Goal: Obtain resource: Obtain resource

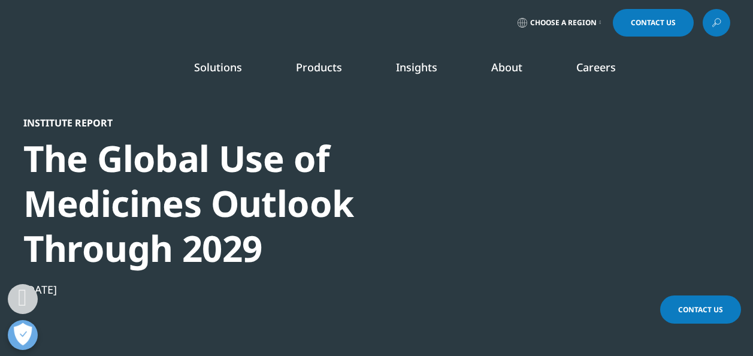
select select "[GEOGRAPHIC_DATA]"
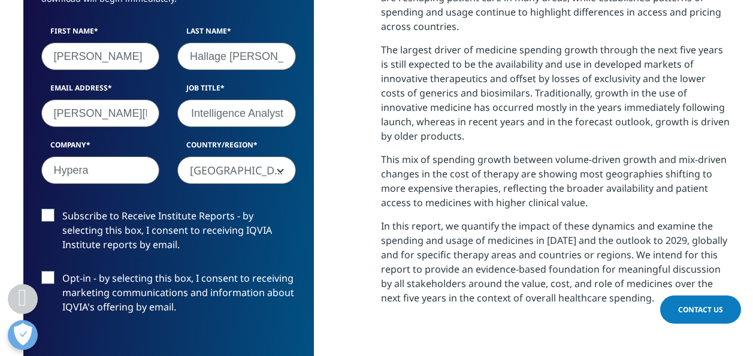
scroll to position [779, 0]
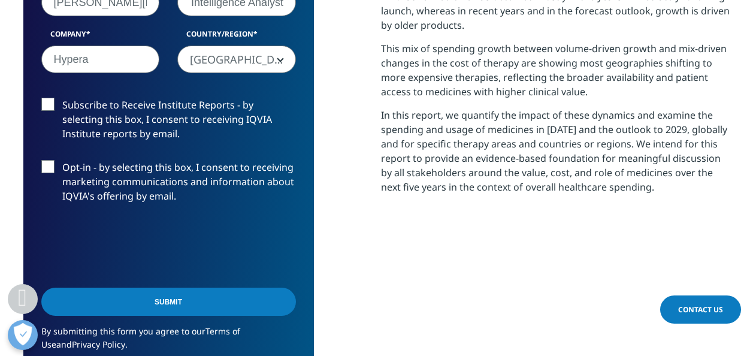
type input "Market Intelligence Analyst"
click at [49, 108] on label "Subscribe to Receive Institute Reports - by selecting this box, I consent to re…" at bounding box center [168, 123] width 255 height 50
click at [62, 98] on input "Subscribe to Receive Institute Reports - by selecting this box, I consent to re…" at bounding box center [62, 98] width 0 height 0
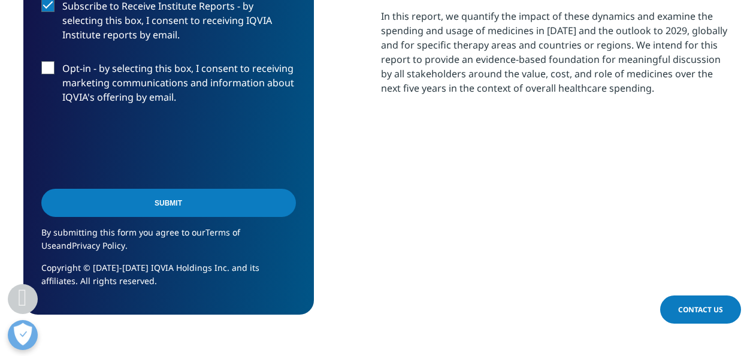
scroll to position [899, 0]
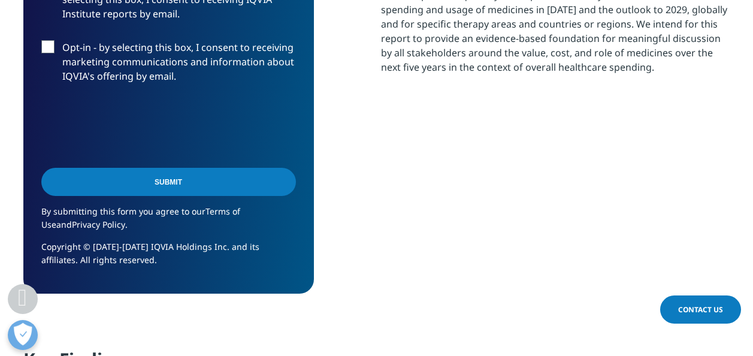
click at [151, 181] on input "Submit" at bounding box center [168, 182] width 255 height 28
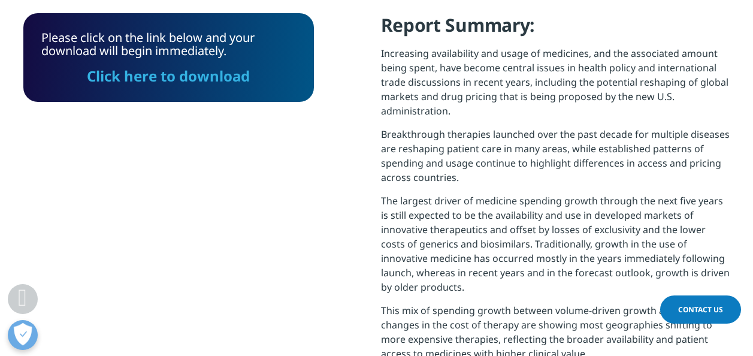
scroll to position [488, 0]
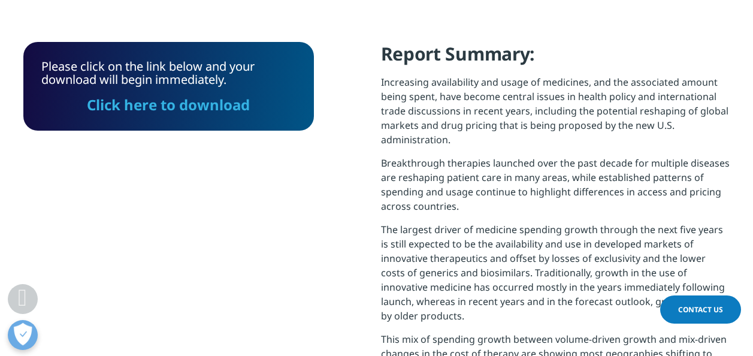
click at [179, 109] on link "Click here to download" at bounding box center [168, 105] width 163 height 20
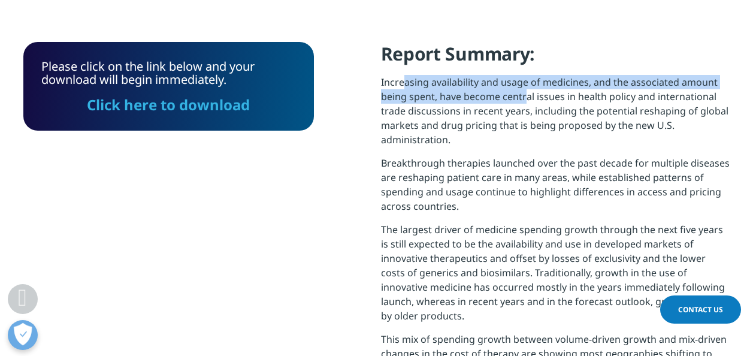
drag, startPoint x: 403, startPoint y: 80, endPoint x: 527, endPoint y: 92, distance: 124.6
click at [527, 92] on p "Increasing availability and usage of medicines, and the associated amount being…" at bounding box center [555, 115] width 349 height 81
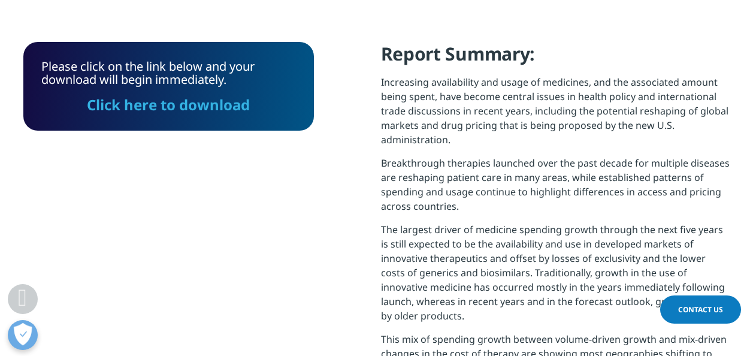
drag, startPoint x: 527, startPoint y: 92, endPoint x: 585, endPoint y: 120, distance: 64.3
click at [585, 120] on p "Increasing availability and usage of medicines, and the associated amount being…" at bounding box center [555, 115] width 349 height 81
